Goal: Task Accomplishment & Management: Manage account settings

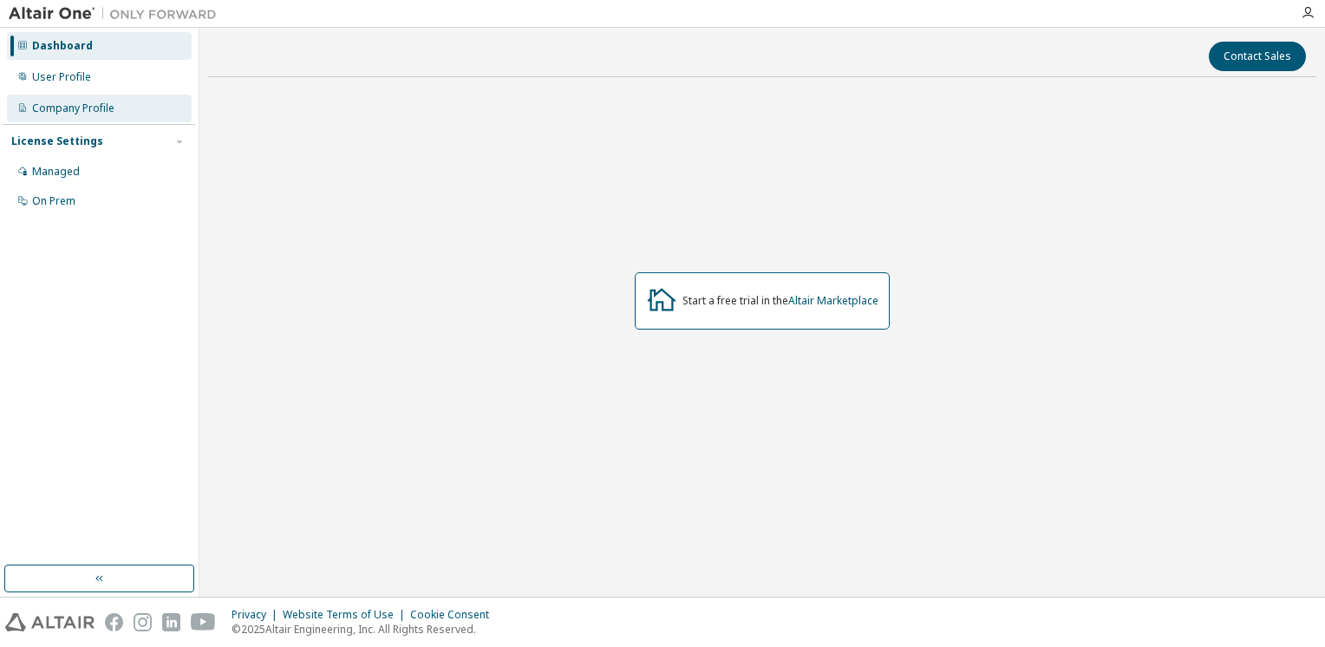
click at [103, 116] on div "Company Profile" at bounding box center [99, 109] width 185 height 28
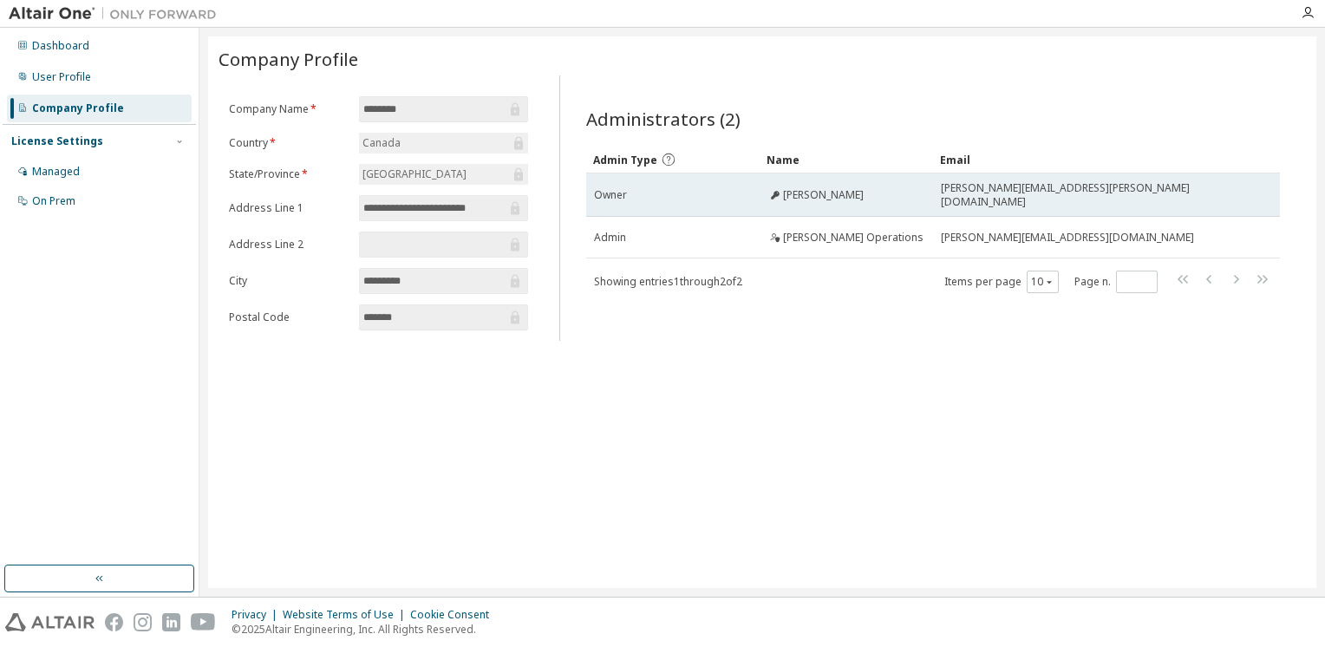
click at [986, 198] on span "[PERSON_NAME][EMAIL_ADDRESS][PERSON_NAME][DOMAIN_NAME]" at bounding box center [1086, 195] width 290 height 28
drag, startPoint x: 986, startPoint y: 198, endPoint x: 905, endPoint y: 203, distance: 80.8
click at [905, 203] on td "[PERSON_NAME]" at bounding box center [846, 194] width 173 height 43
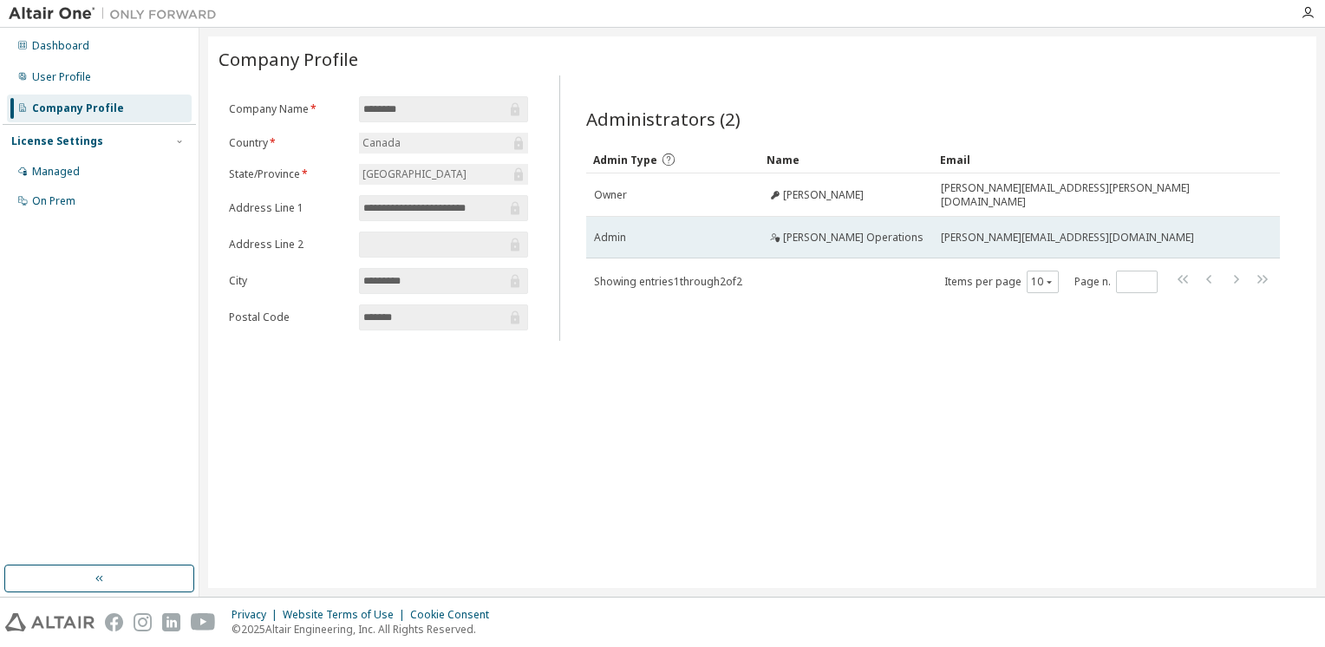
click at [860, 238] on span "[PERSON_NAME] Operations" at bounding box center [853, 238] width 140 height 14
click at [1034, 242] on td "[PERSON_NAME][EMAIL_ADDRESS][DOMAIN_NAME]" at bounding box center [1085, 238] width 305 height 42
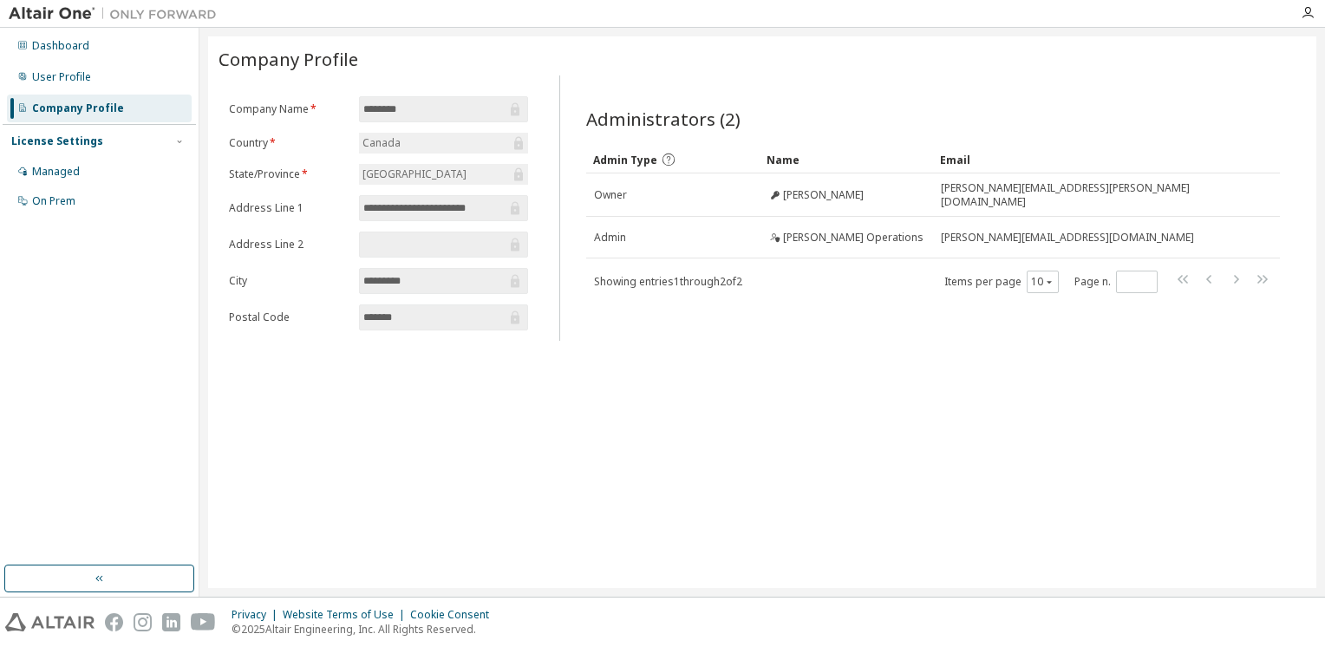
click at [135, 140] on div "License Settings" at bounding box center [99, 142] width 176 height 16
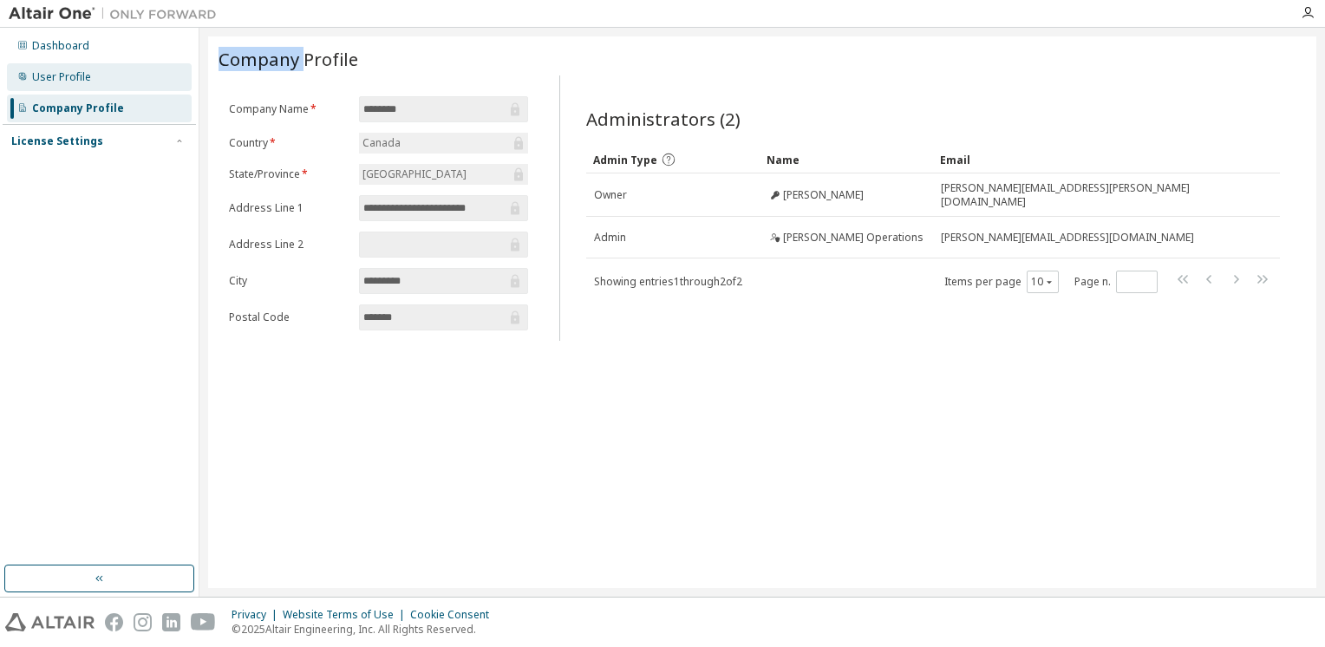
click at [91, 73] on div "User Profile" at bounding box center [99, 77] width 185 height 28
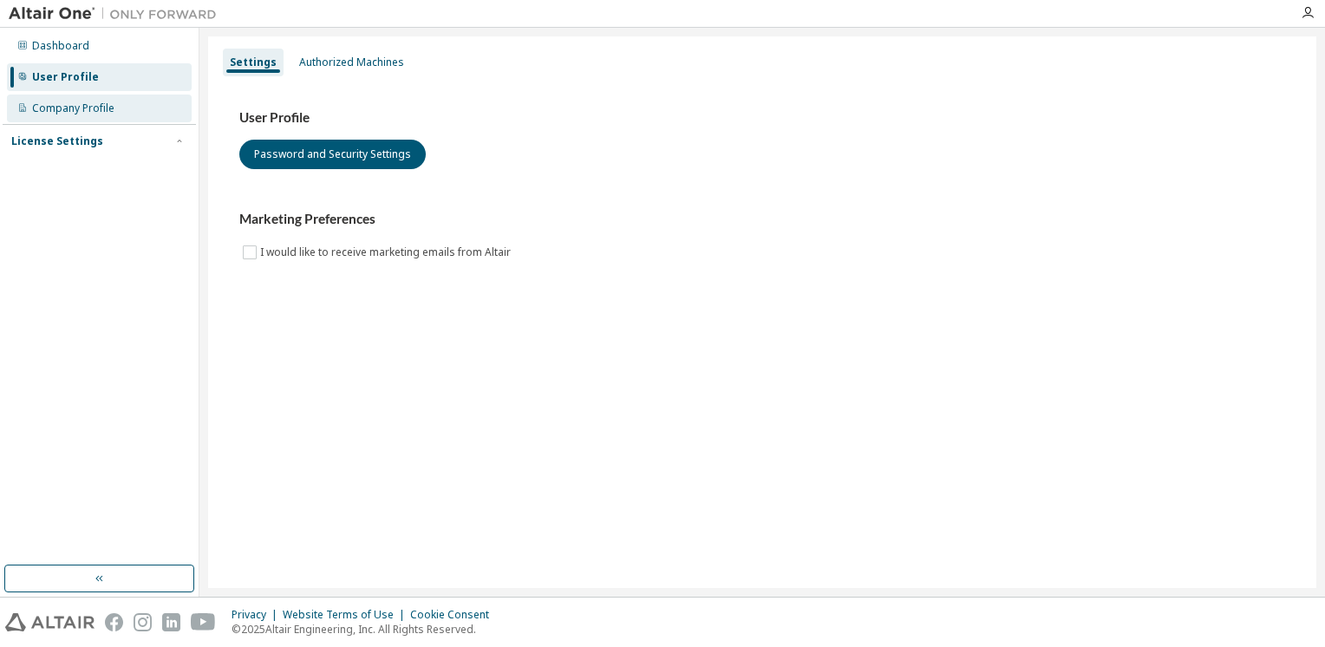
click at [102, 119] on div "Company Profile" at bounding box center [99, 109] width 185 height 28
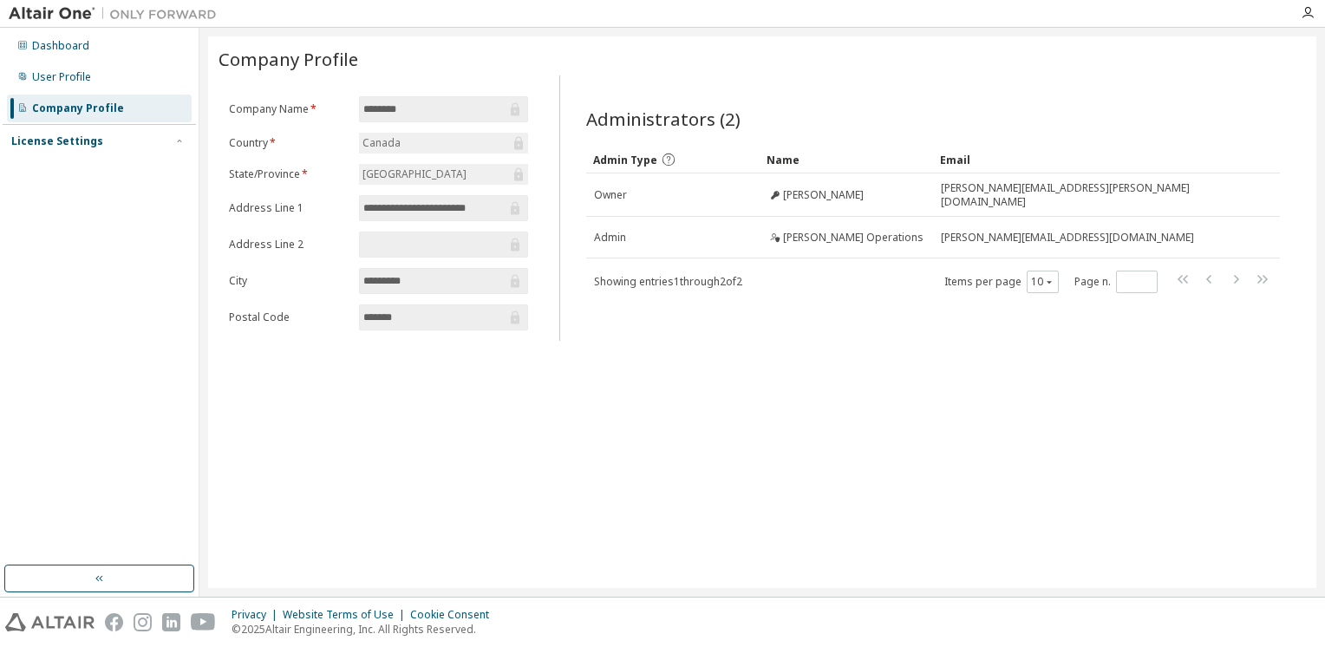
click at [102, 147] on div "License Settings" at bounding box center [99, 142] width 176 height 16
click at [95, 172] on div "Managed" at bounding box center [99, 172] width 185 height 28
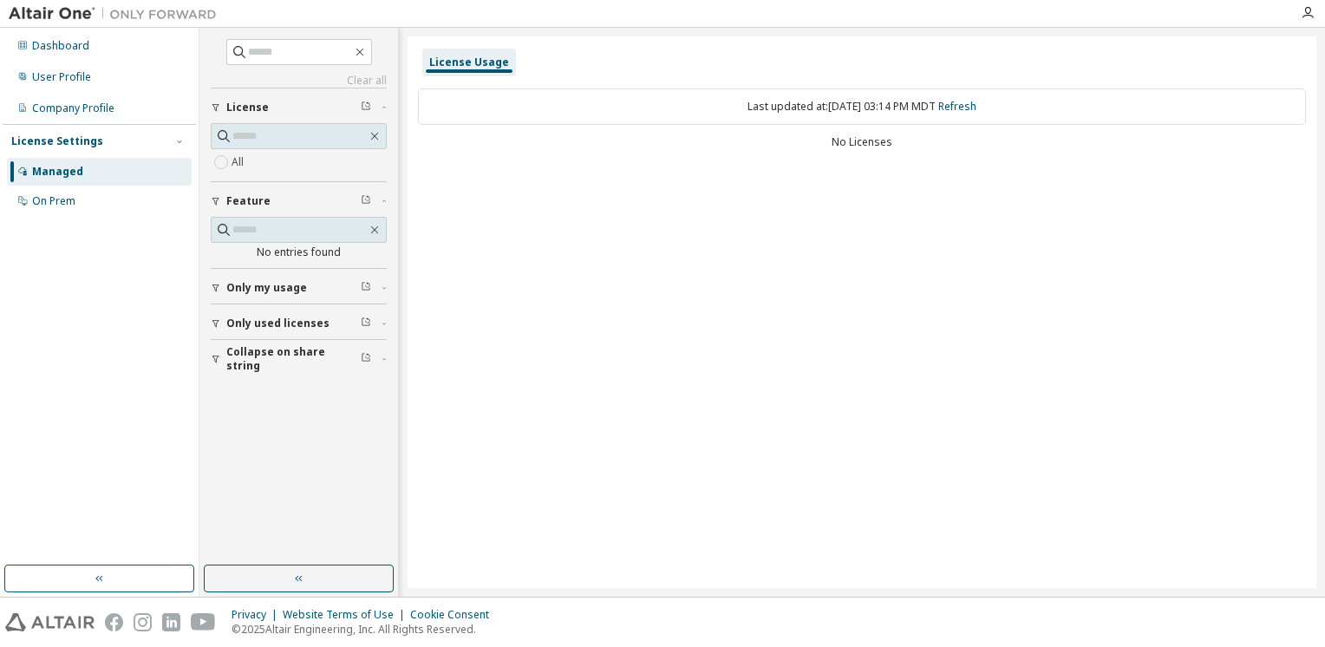
click at [486, 68] on div "License Usage" at bounding box center [469, 63] width 80 height 14
click at [74, 106] on div "Company Profile" at bounding box center [73, 108] width 82 height 14
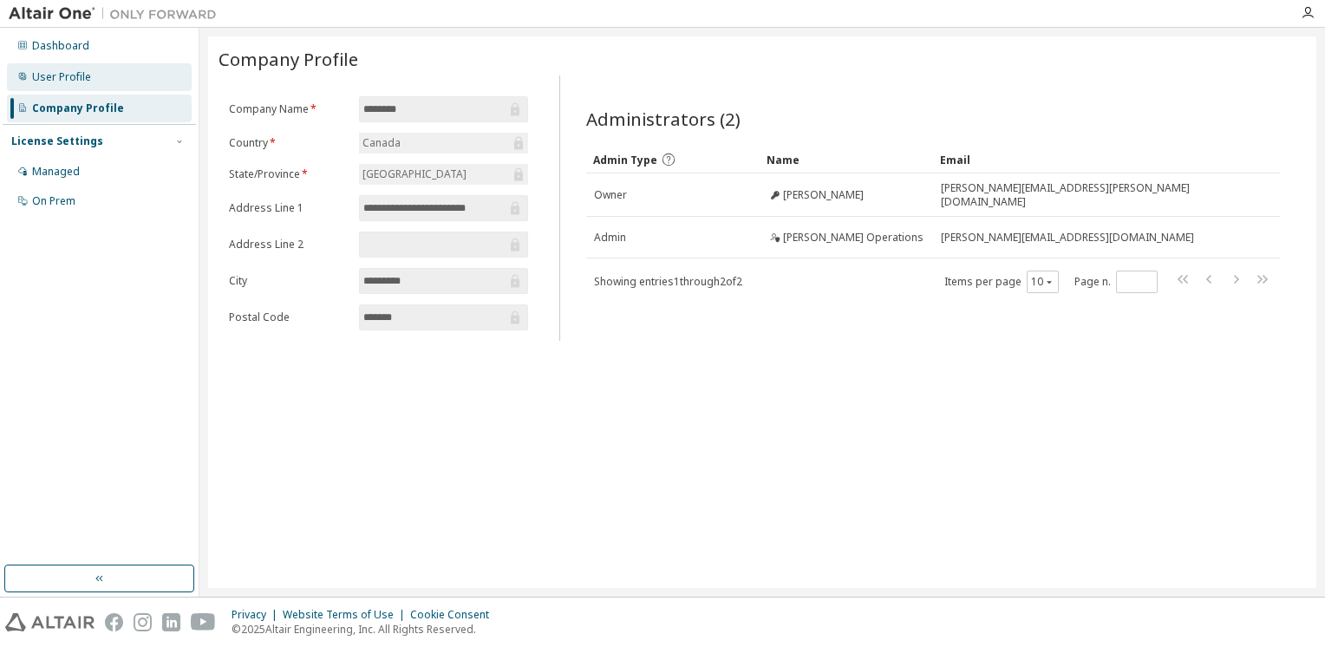
click at [72, 82] on div "User Profile" at bounding box center [61, 77] width 59 height 14
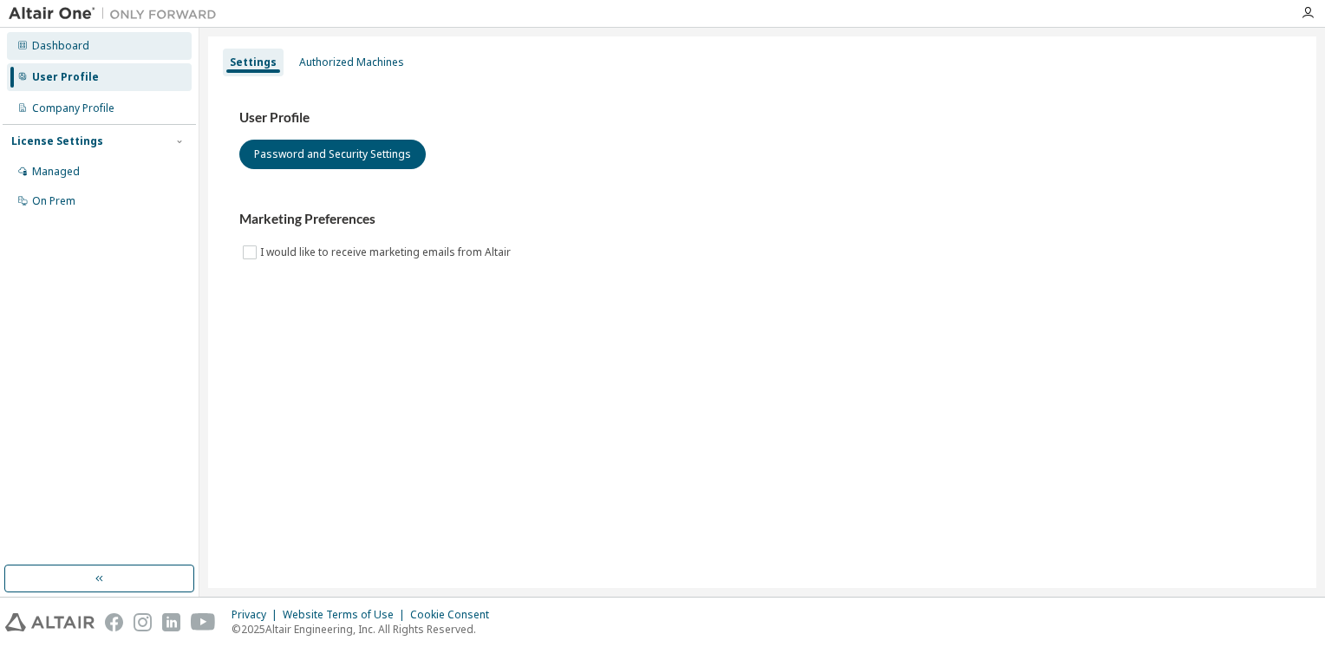
click at [69, 54] on div "Dashboard" at bounding box center [99, 46] width 185 height 28
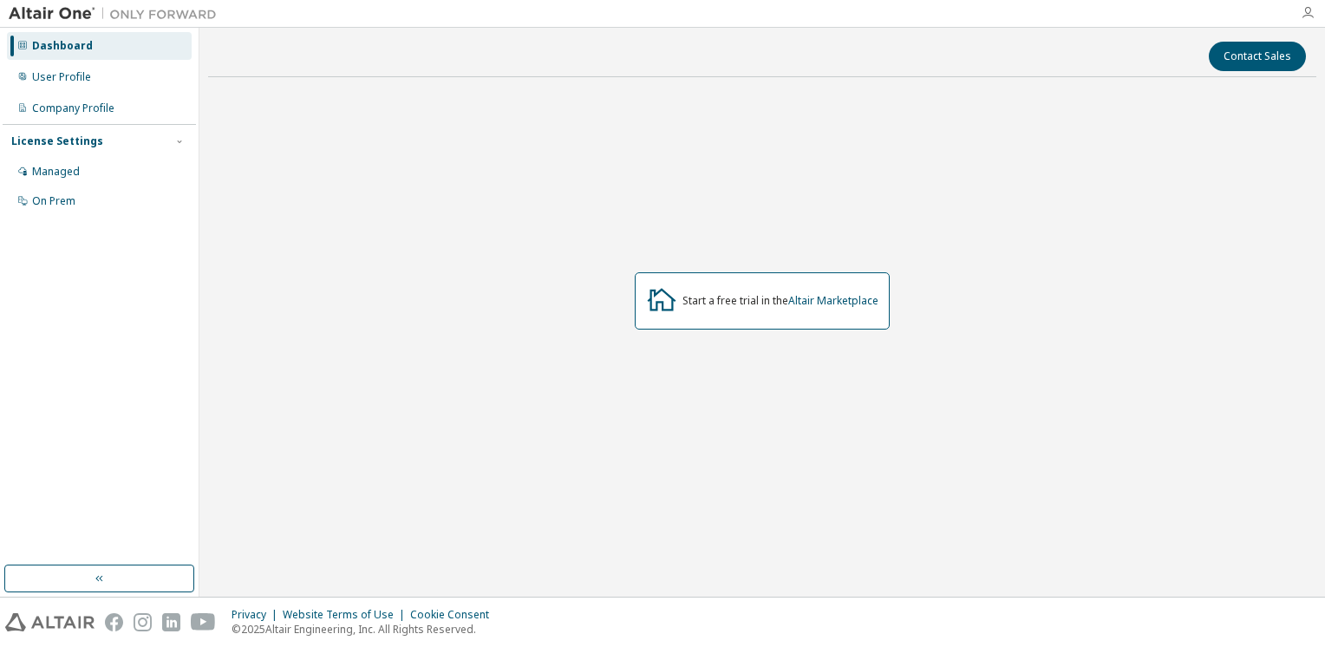
click at [1302, 15] on icon "button" at bounding box center [1308, 13] width 14 height 14
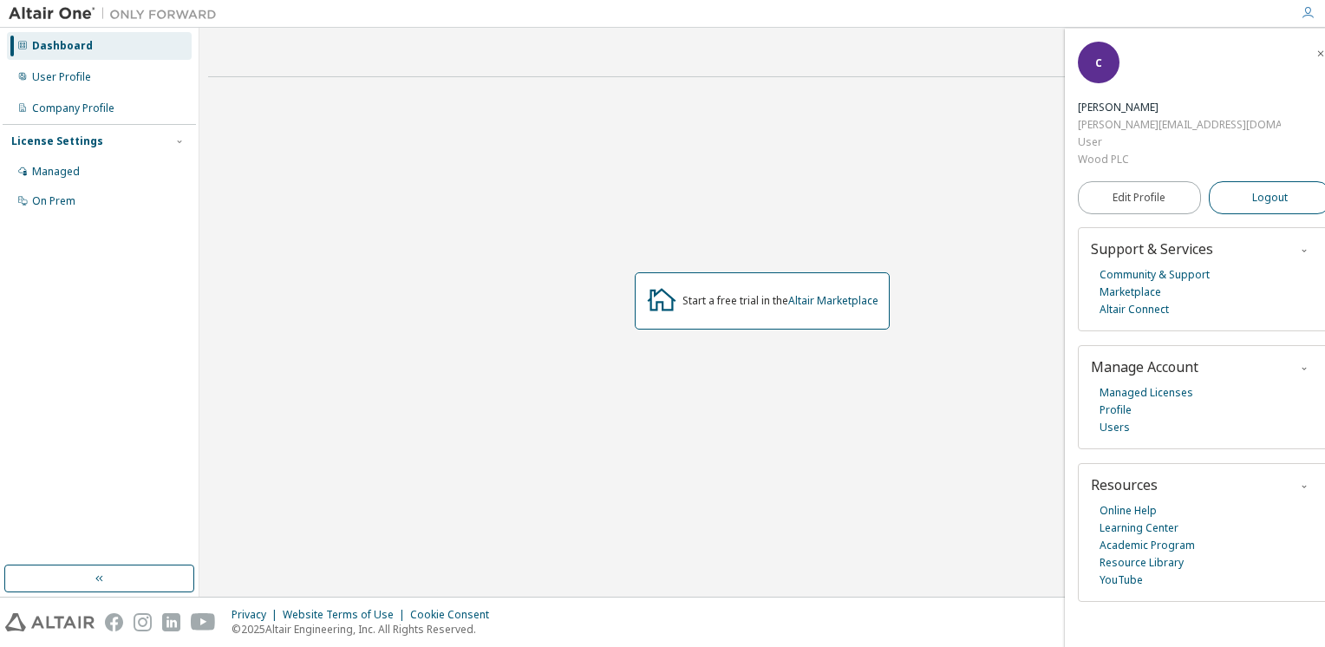
click at [1236, 181] on button "Logout" at bounding box center [1270, 197] width 123 height 33
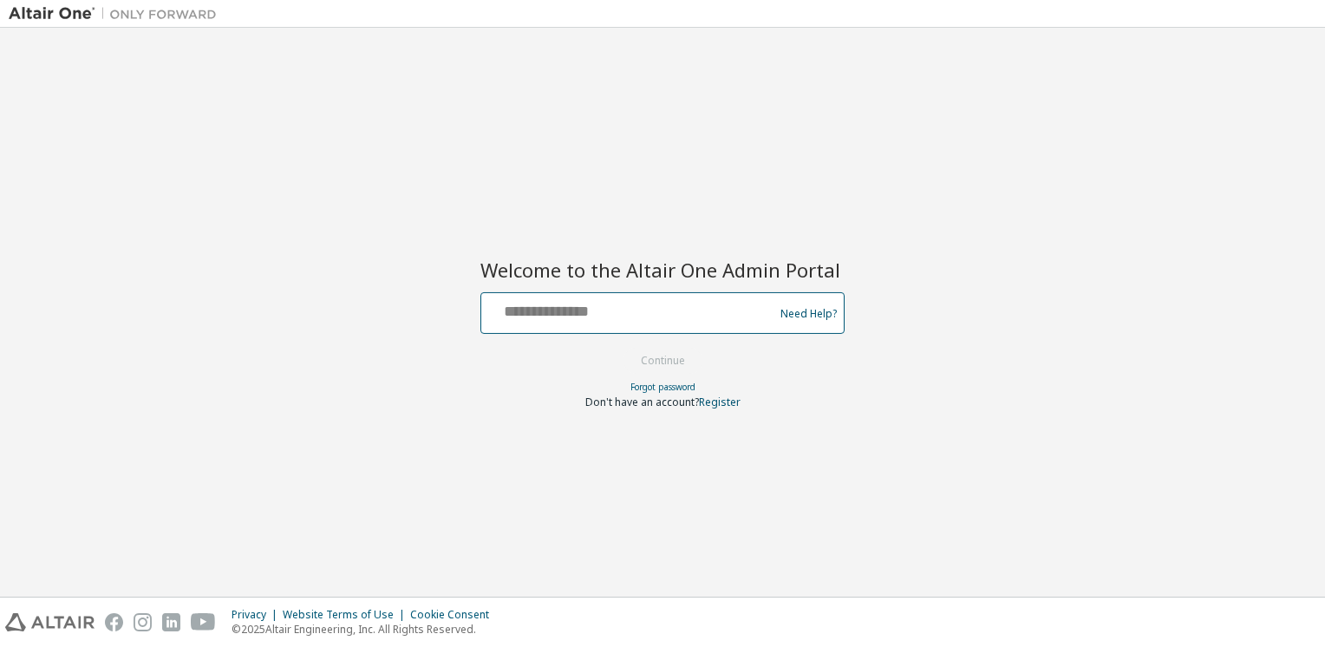
click at [576, 302] on input "text" at bounding box center [630, 309] width 284 height 25
type input "**********"
click at [658, 358] on button "Continue" at bounding box center [663, 361] width 81 height 26
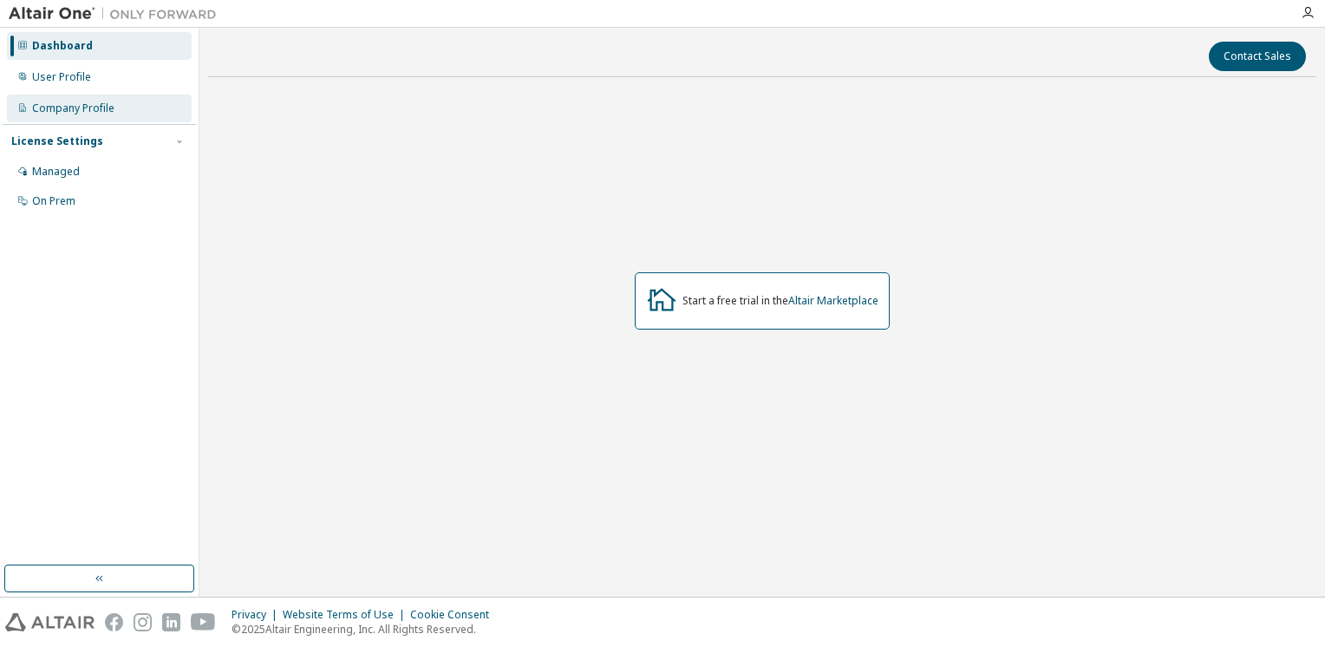
click at [61, 116] on div "Company Profile" at bounding box center [99, 109] width 185 height 28
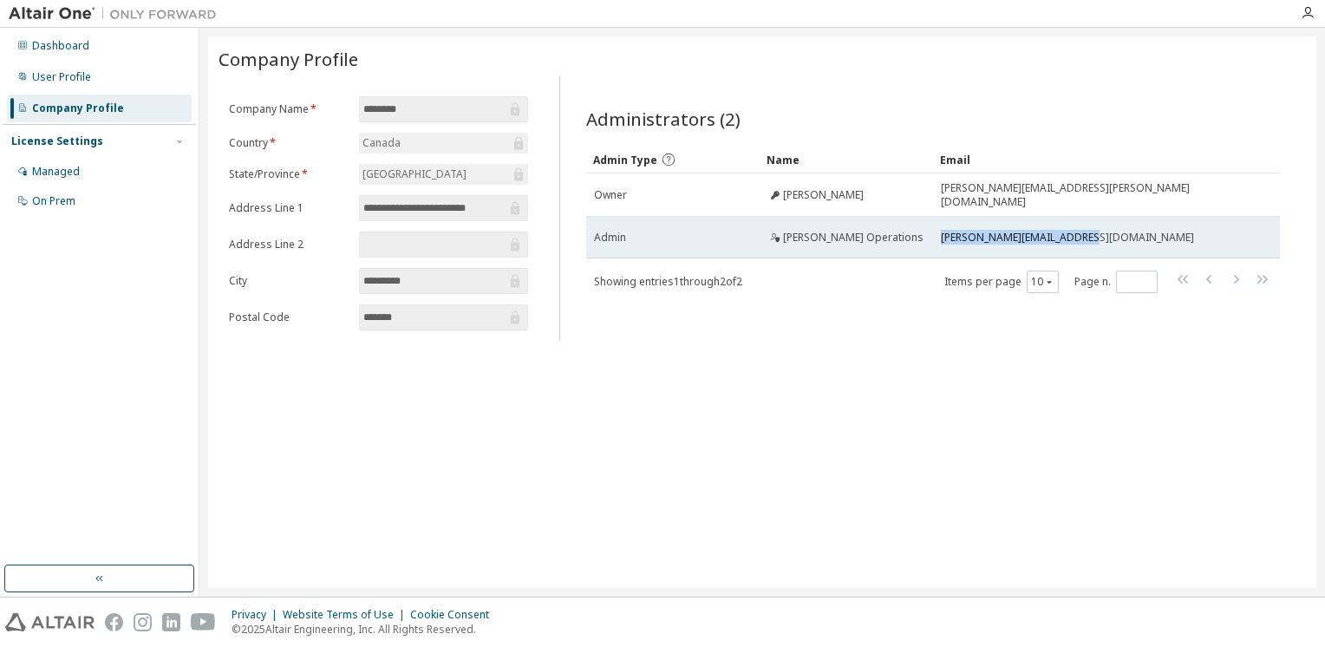
drag, startPoint x: 1090, startPoint y: 235, endPoint x: 943, endPoint y: 239, distance: 147.5
click at [943, 239] on div "sam.operations@woodplc.com" at bounding box center [1086, 238] width 290 height 14
drag, startPoint x: 943, startPoint y: 239, endPoint x: 953, endPoint y: 238, distance: 10.6
copy span "sam.operations@woodplc.com"
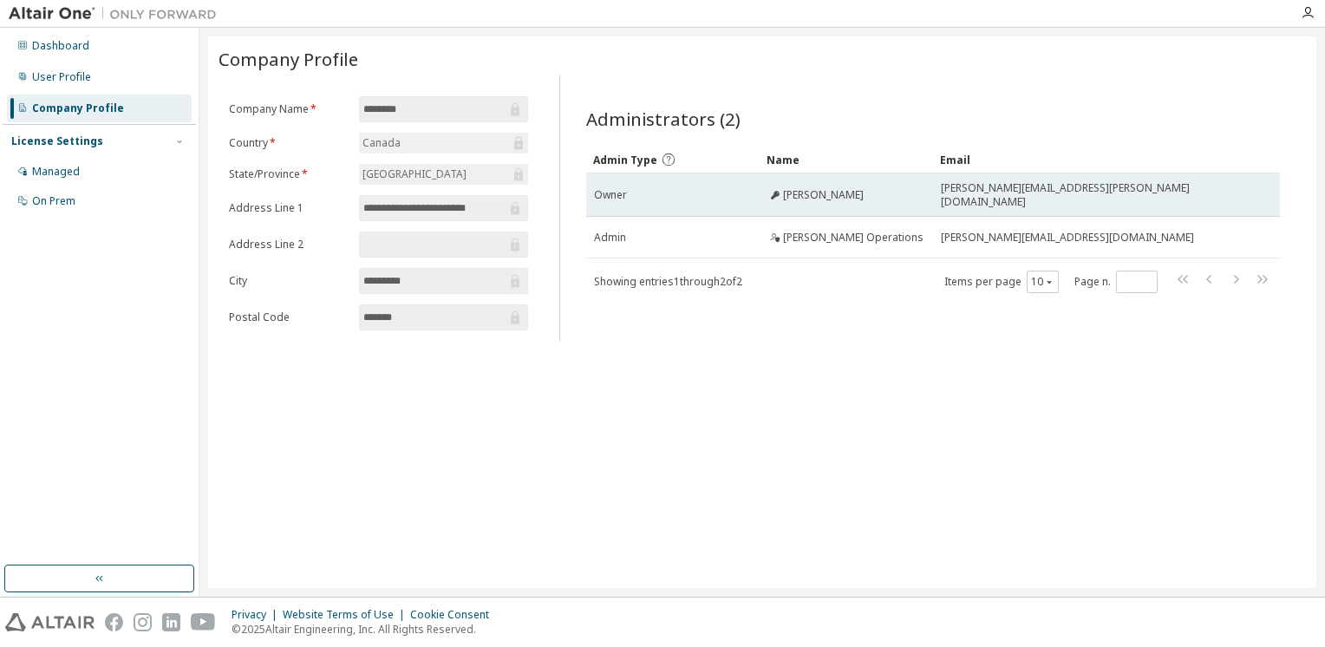
click at [611, 193] on span "Owner" at bounding box center [610, 195] width 33 height 14
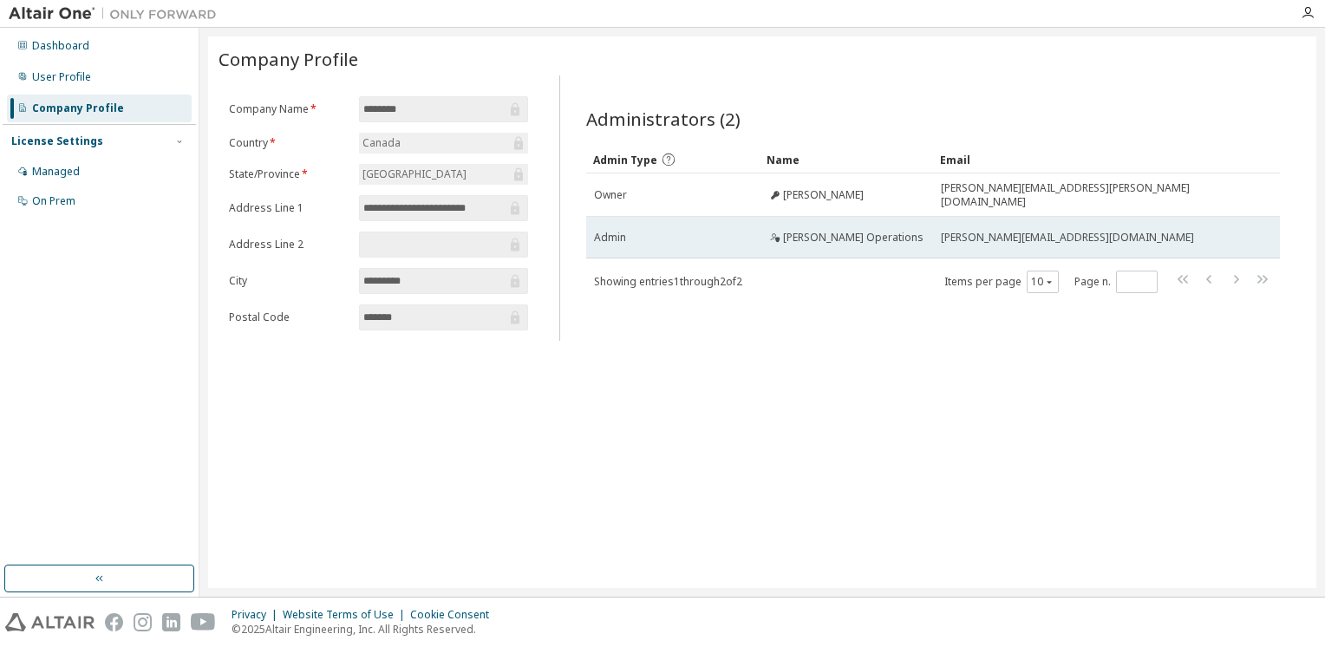
click at [611, 231] on span "Admin" at bounding box center [610, 238] width 32 height 14
drag, startPoint x: 611, startPoint y: 228, endPoint x: 659, endPoint y: 241, distance: 50.3
click at [659, 241] on td "Admin" at bounding box center [672, 238] width 173 height 42
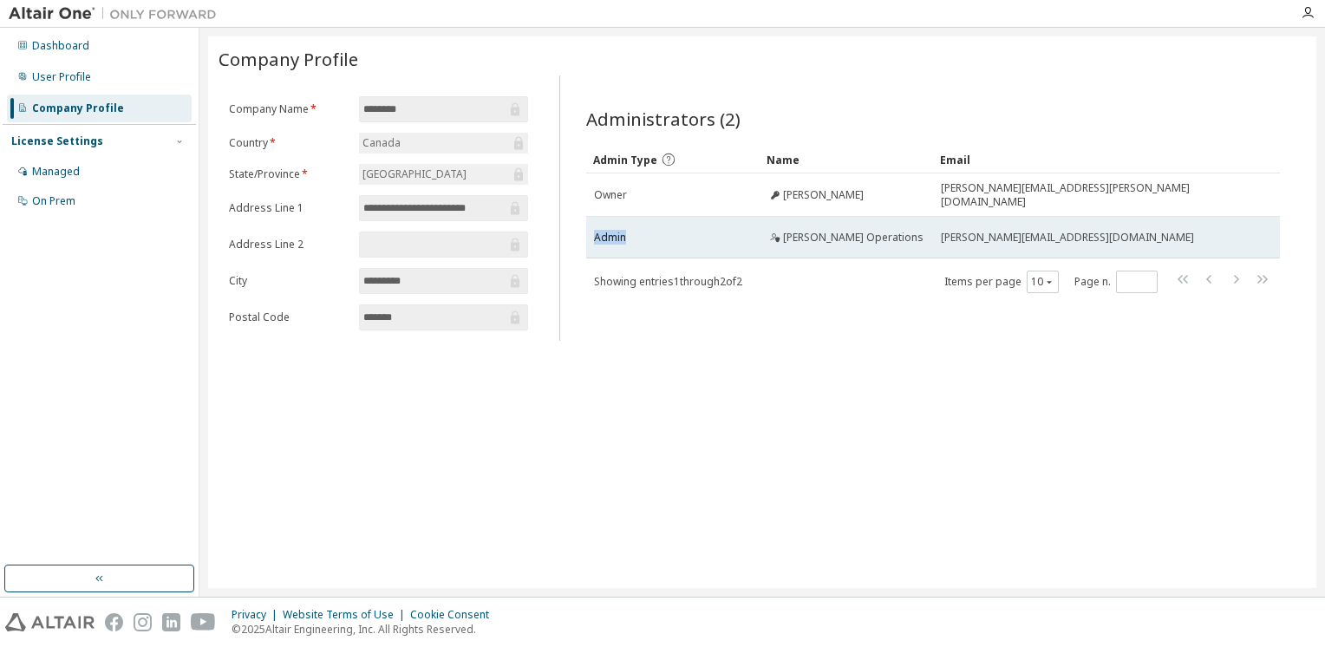
click at [735, 234] on div "Admin" at bounding box center [673, 238] width 158 height 14
click at [800, 203] on td "[PERSON_NAME]" at bounding box center [846, 194] width 173 height 43
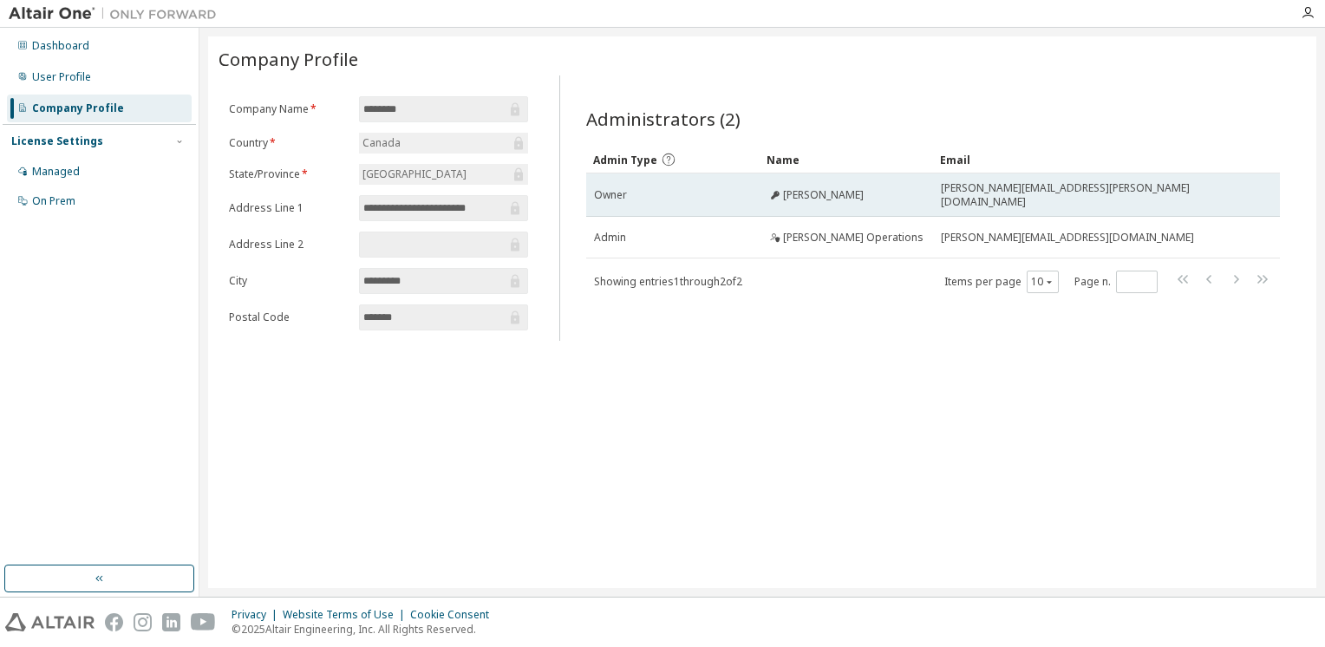
click at [800, 190] on span "[PERSON_NAME]" at bounding box center [823, 195] width 81 height 14
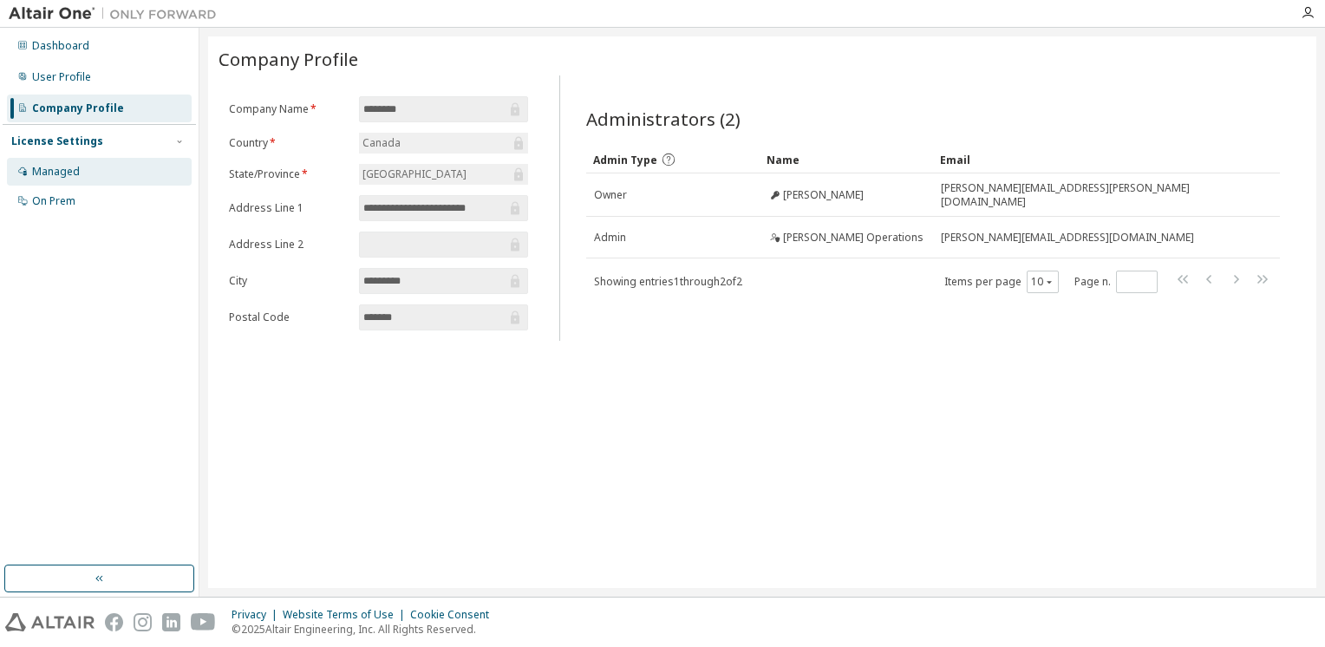
click at [62, 175] on div "Managed" at bounding box center [56, 172] width 48 height 14
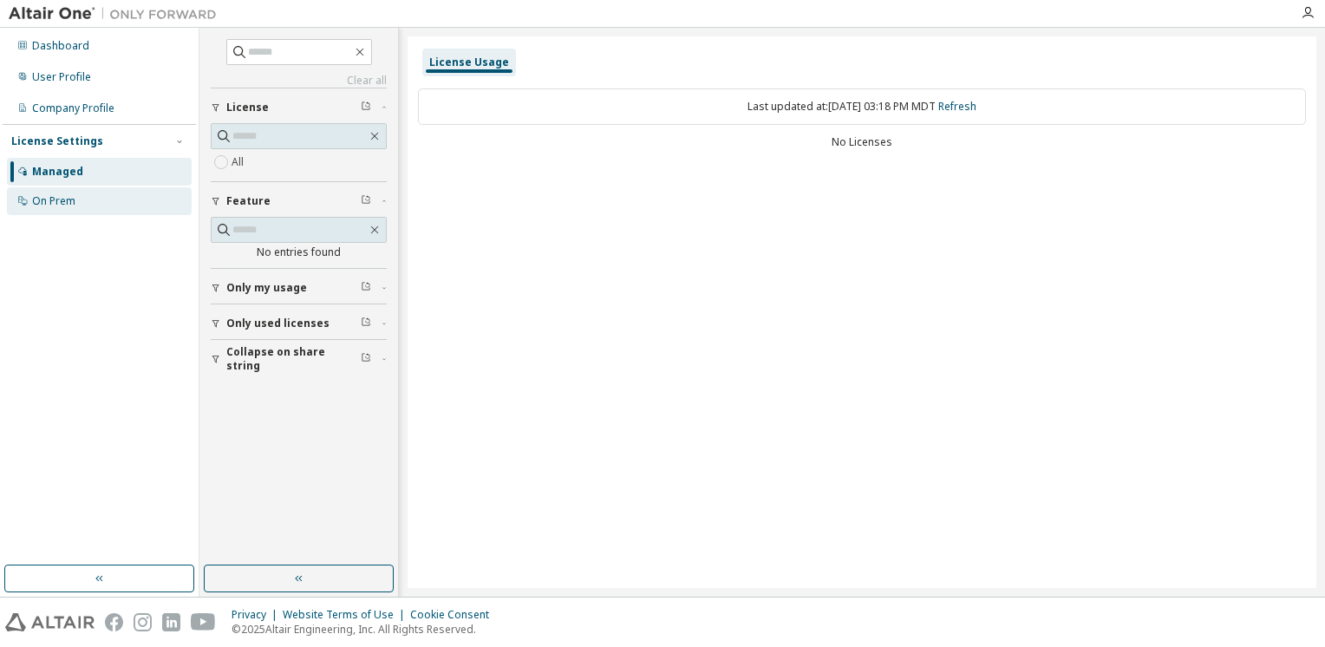
click at [62, 201] on div "On Prem" at bounding box center [53, 201] width 43 height 14
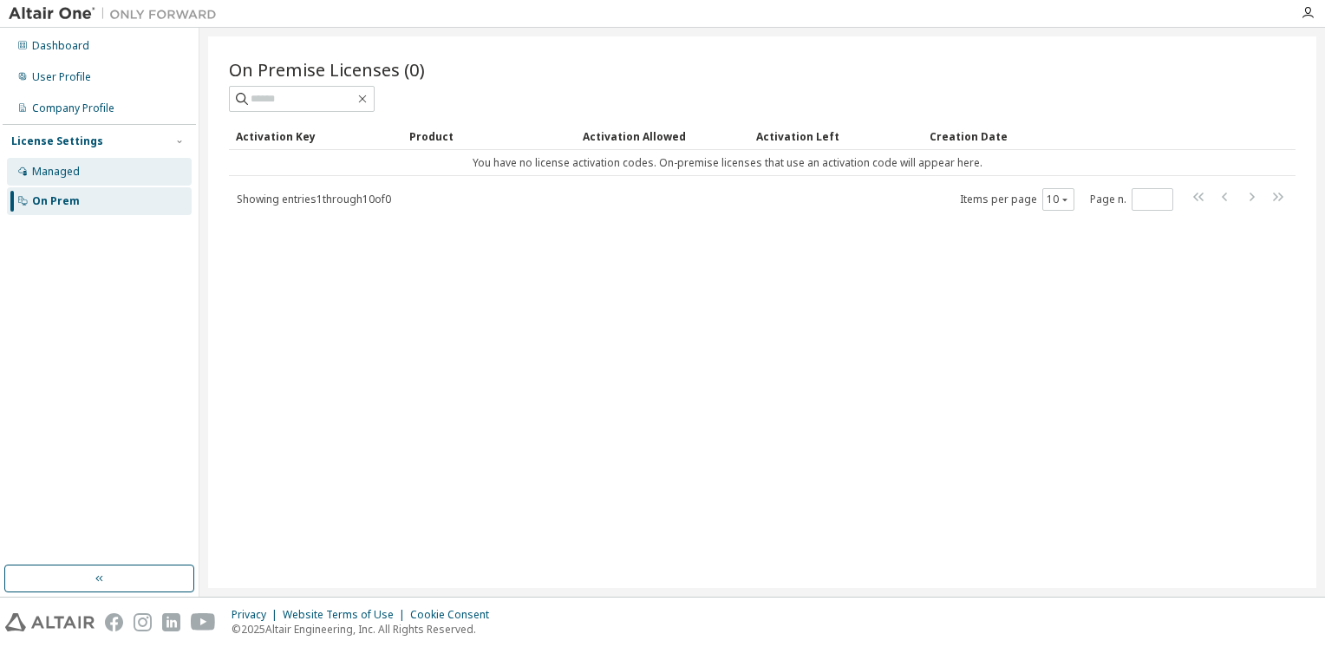
click at [63, 168] on div "Managed" at bounding box center [56, 172] width 48 height 14
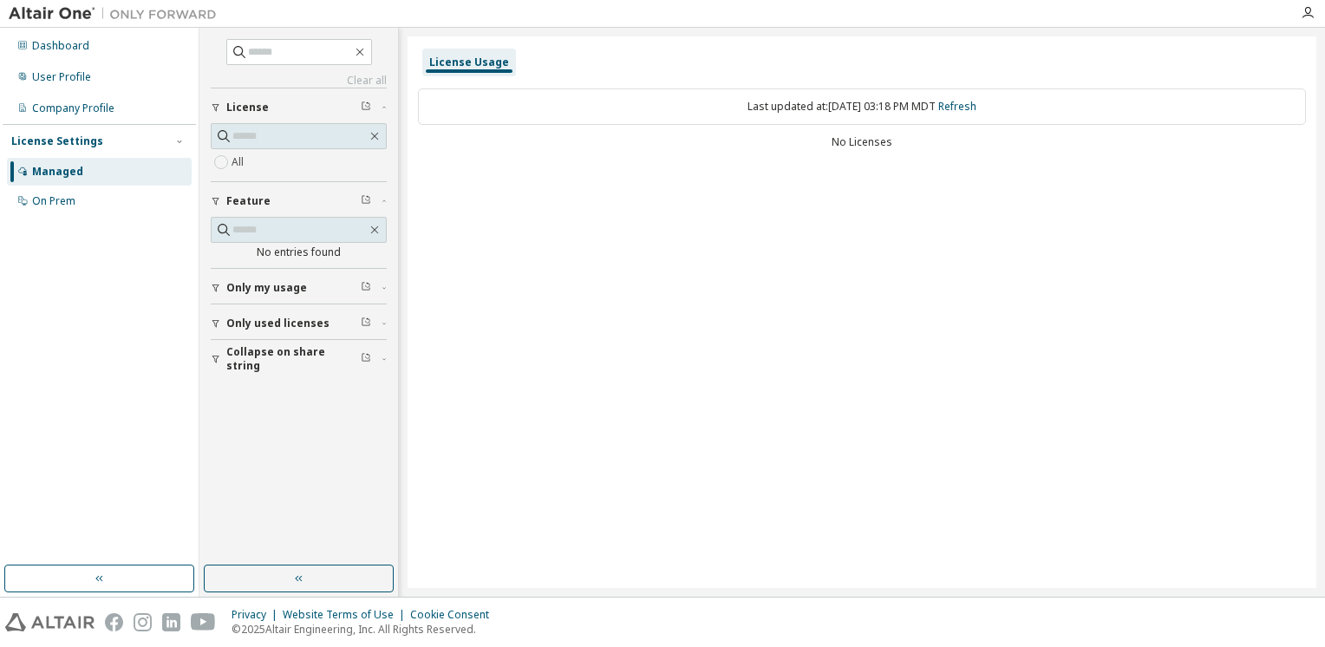
click at [472, 62] on div "License Usage" at bounding box center [469, 63] width 80 height 14
click at [491, 62] on div "License Usage" at bounding box center [469, 63] width 80 height 14
click at [88, 113] on div "Company Profile" at bounding box center [73, 108] width 82 height 14
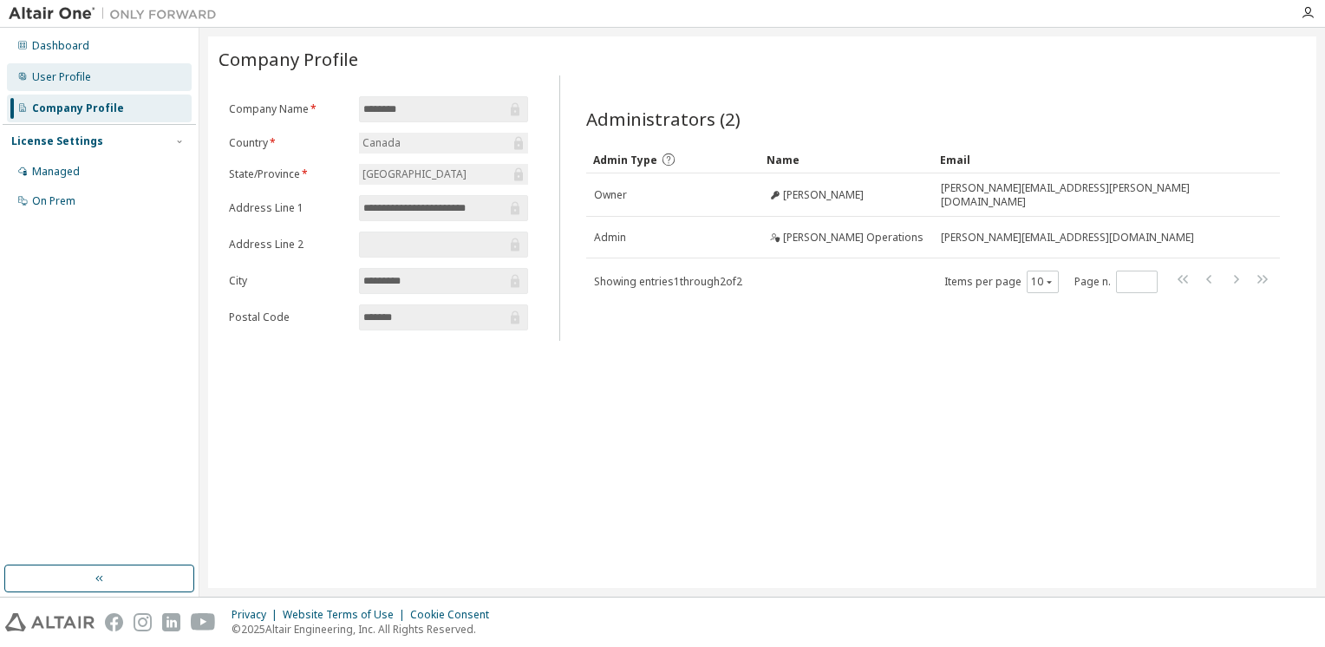
click at [94, 85] on div "User Profile" at bounding box center [99, 77] width 185 height 28
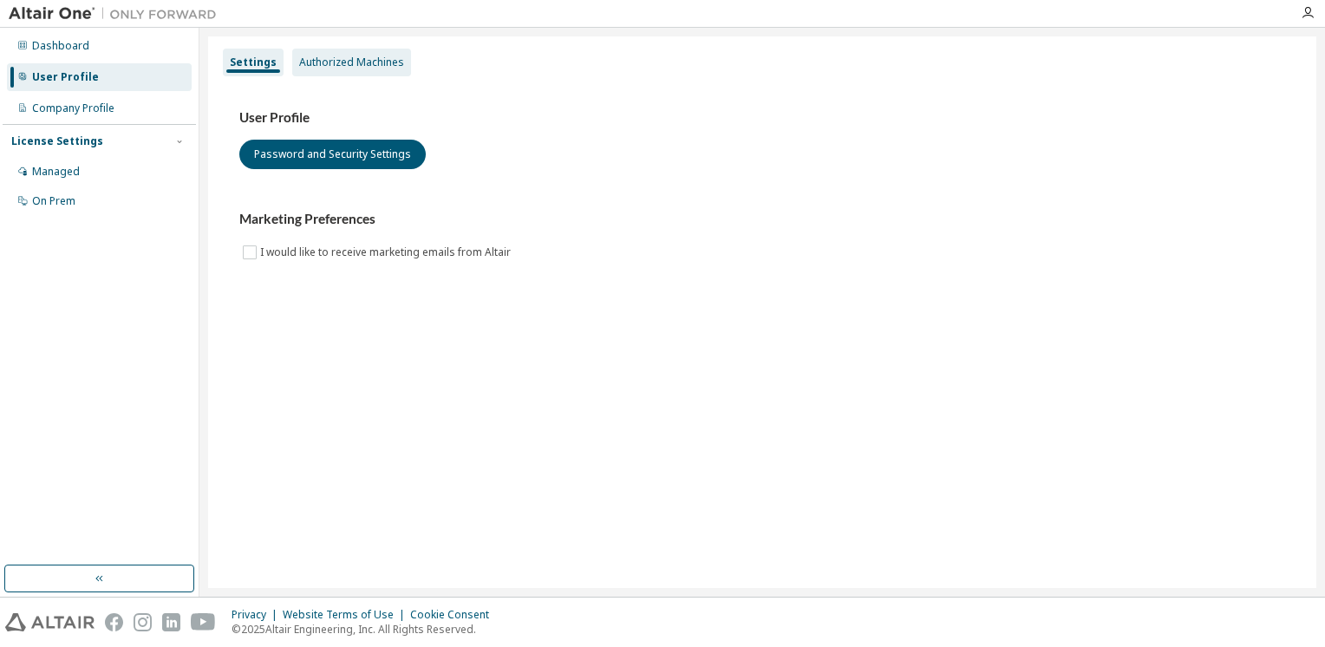
click at [336, 65] on div "Authorized Machines" at bounding box center [351, 63] width 105 height 14
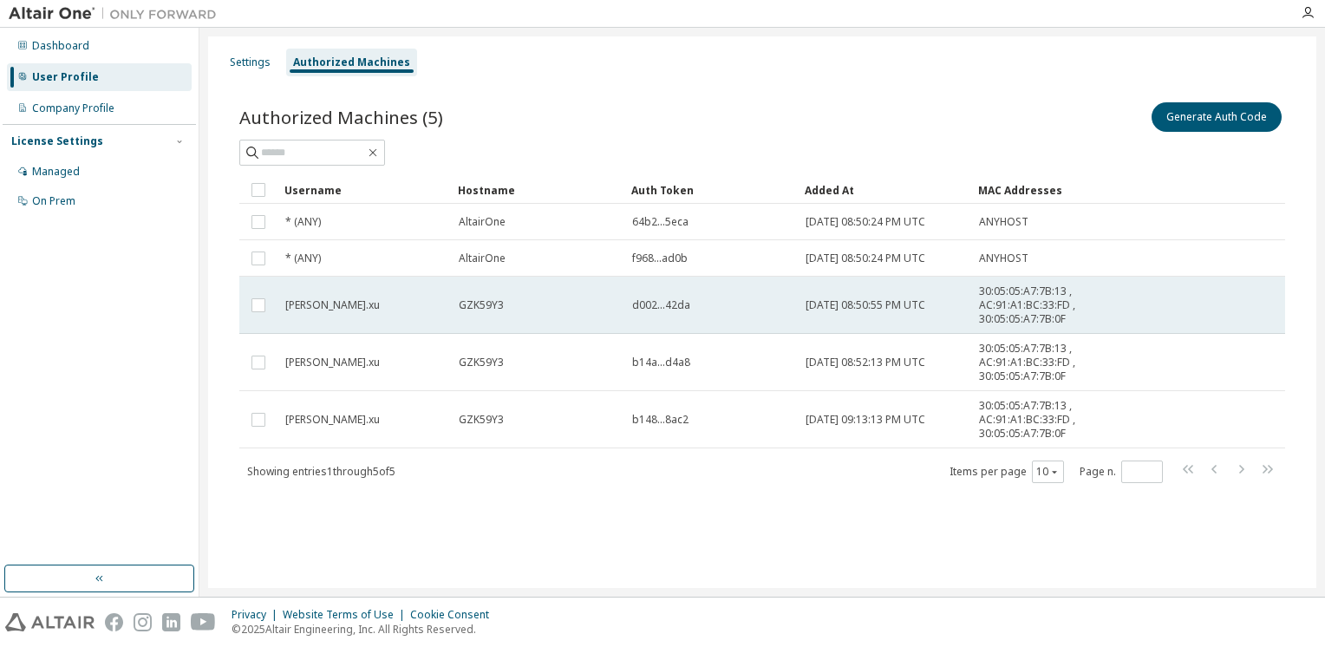
click at [1094, 310] on span "30:05:05:A7:7B:13 , AC:91:A1:BC:33:FD , 30:05:05:A7:7B:0F" at bounding box center [1040, 305] width 123 height 42
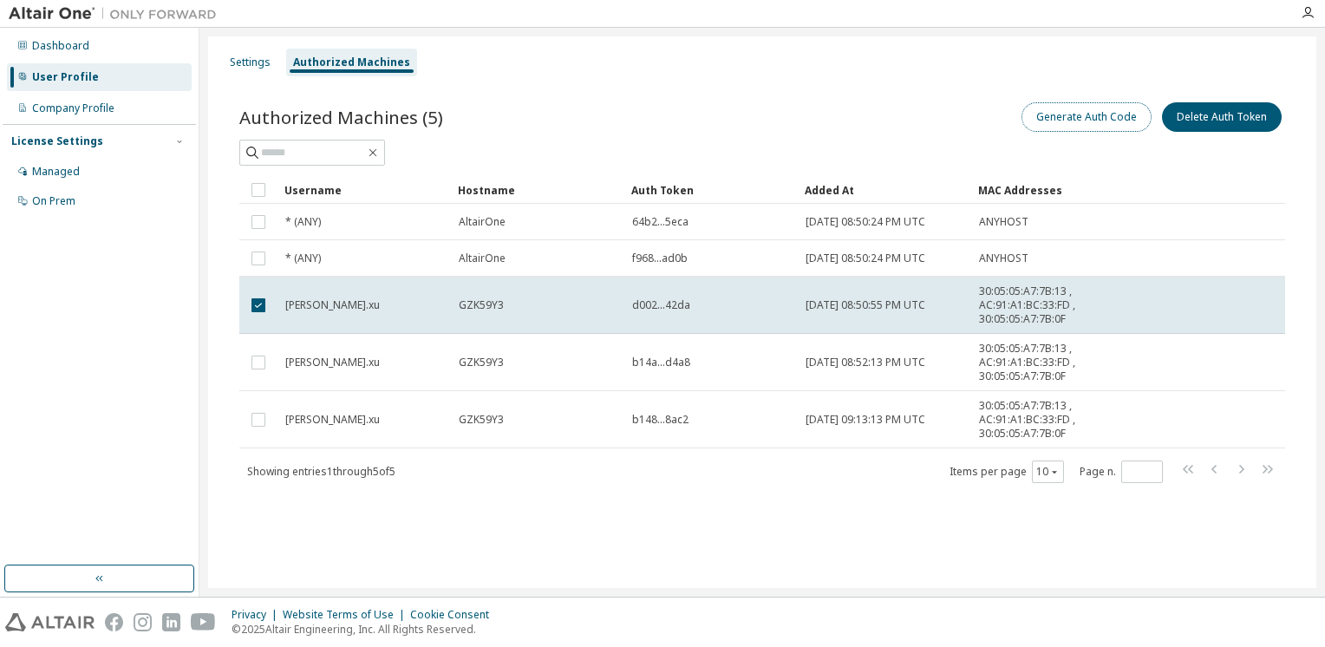
click at [1120, 130] on button "Generate Auth Code" at bounding box center [1087, 116] width 130 height 29
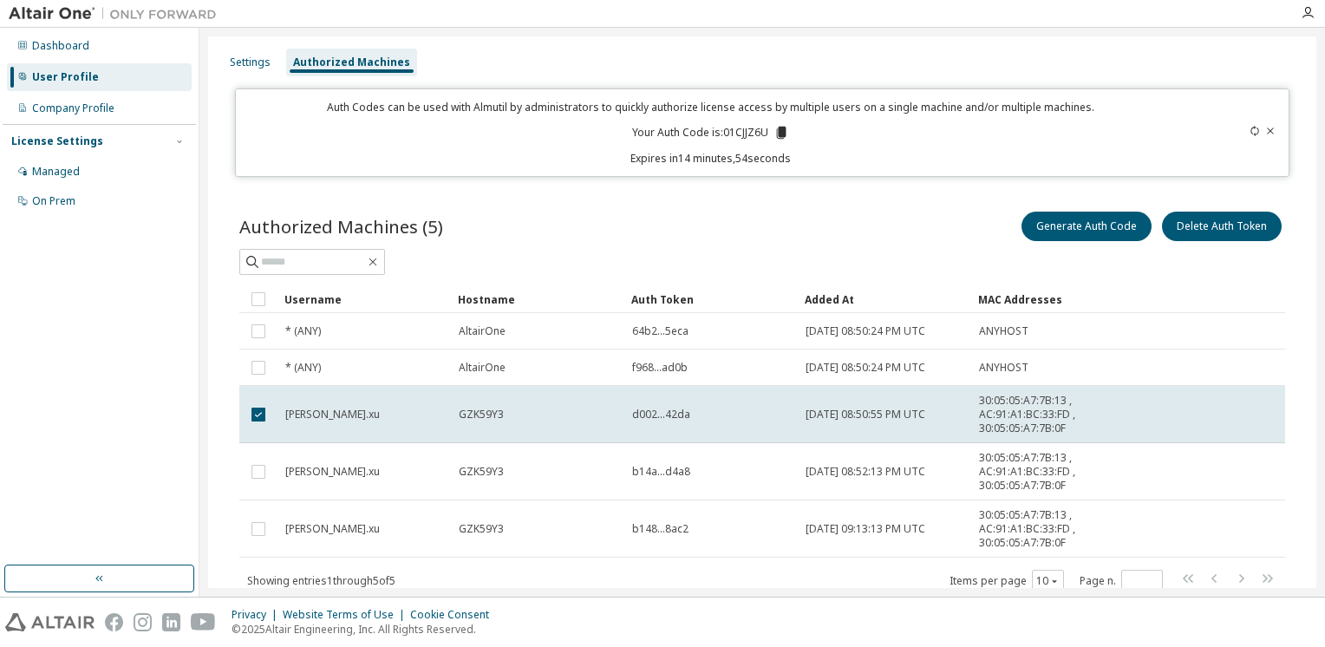
click at [980, 199] on div "Authorized Machines (5) Generate Auth Code Delete Auth Token Clear Load Save Sa…" at bounding box center [763, 412] width 1088 height 451
click at [222, 210] on div "Authorized Machines (5) Generate Auth Code Delete Auth Token Clear Load Save Sa…" at bounding box center [763, 412] width 1088 height 451
click at [256, 65] on div "Settings" at bounding box center [250, 63] width 41 height 14
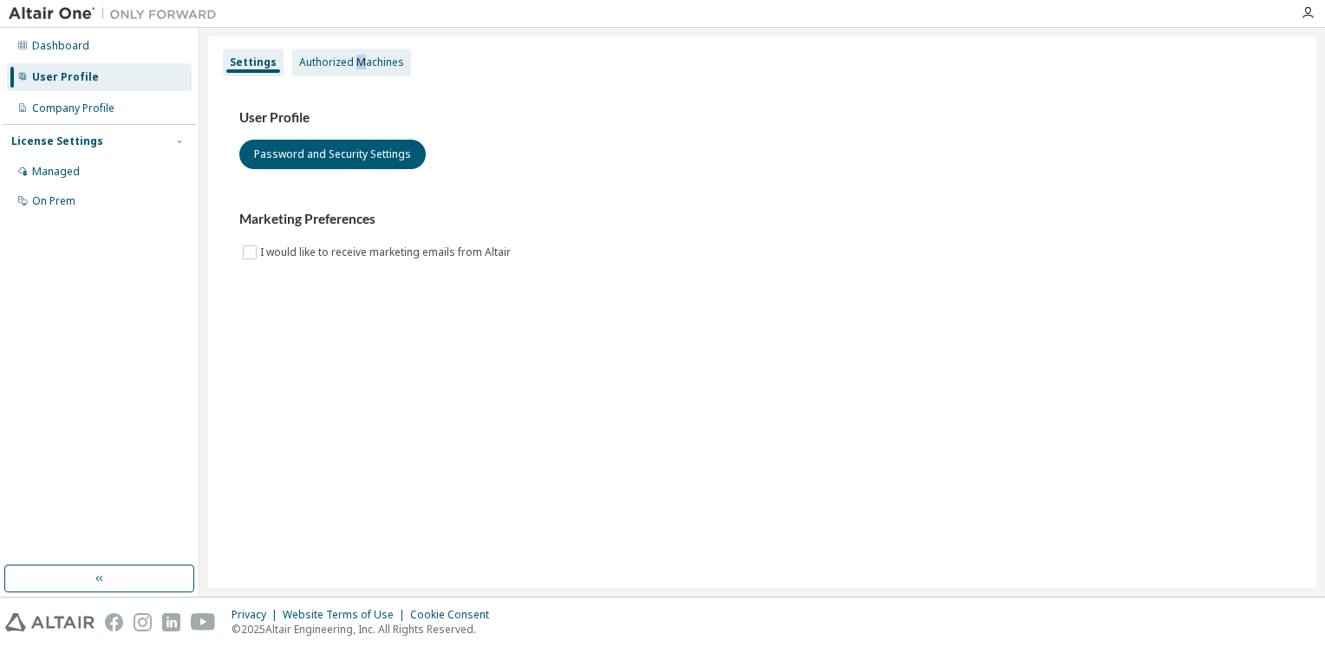
click at [355, 53] on div "Authorized Machines" at bounding box center [351, 63] width 119 height 28
